Goal: Navigation & Orientation: Find specific page/section

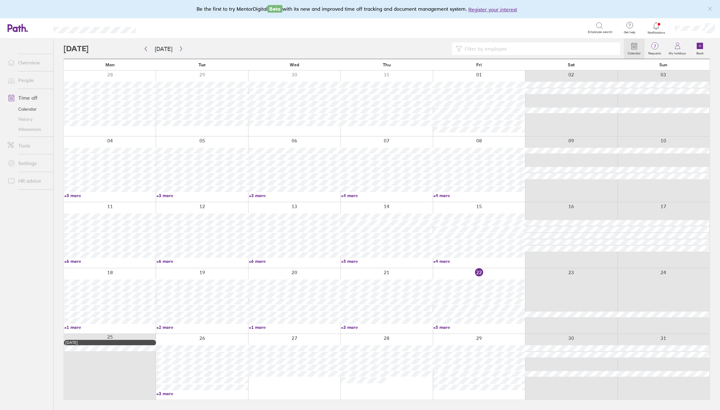
click at [166, 385] on link "+3 more" at bounding box center [202, 394] width 92 height 6
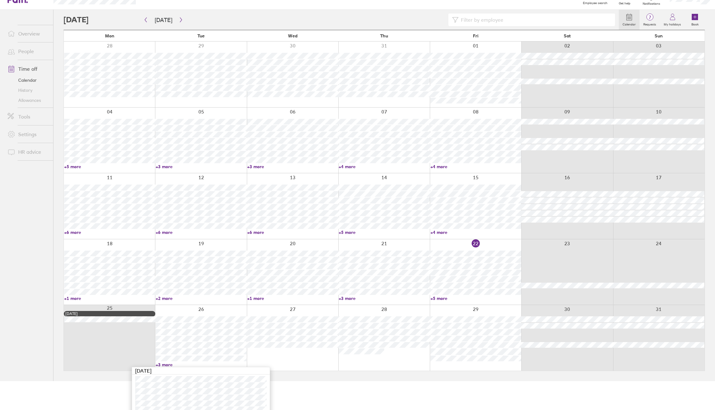
scroll to position [59, 0]
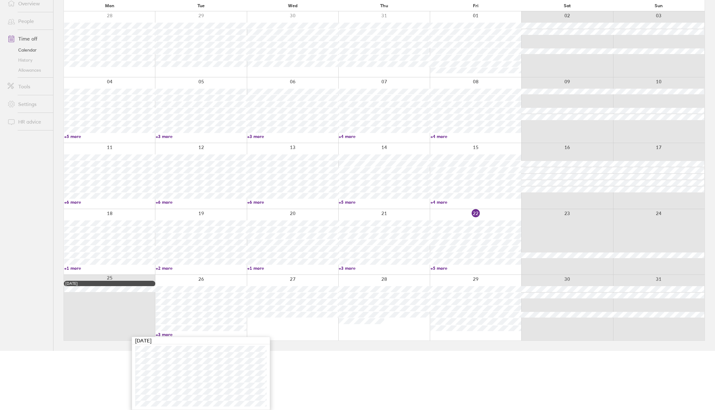
click at [360, 351] on html "Be the first to try MentorDigital Beta with its new and improved time off track…" at bounding box center [357, 146] width 715 height 410
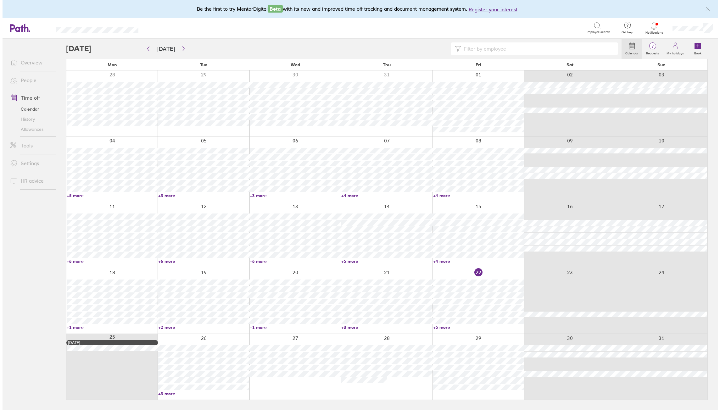
scroll to position [0, 0]
